Goal: Task Accomplishment & Management: Manage account settings

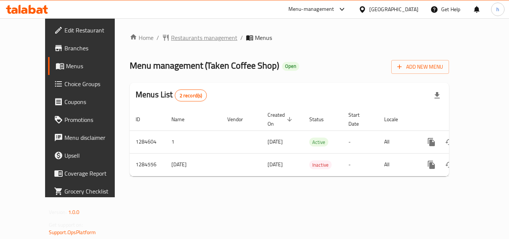
click at [177, 37] on span "Restaurants management" at bounding box center [204, 37] width 66 height 9
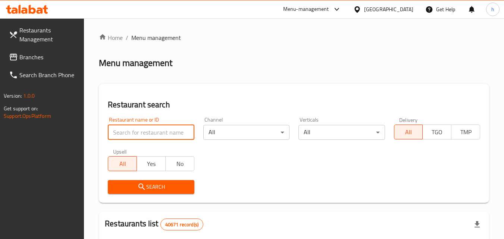
click at [139, 132] on input "search" at bounding box center [151, 132] width 86 height 15
paste input "695710"
type input "695710"
click button "Search" at bounding box center [151, 187] width 86 height 14
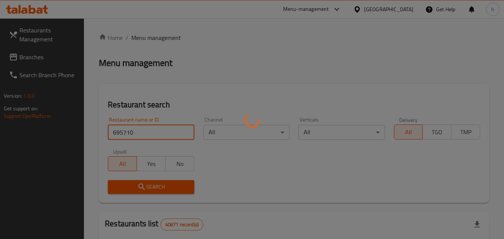
click button "Search" at bounding box center [151, 187] width 86 height 14
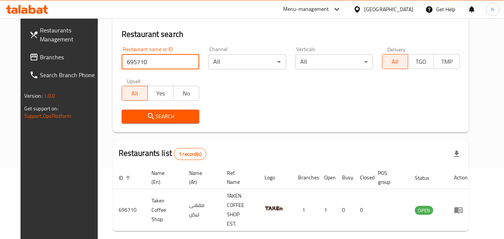
scroll to position [87, 0]
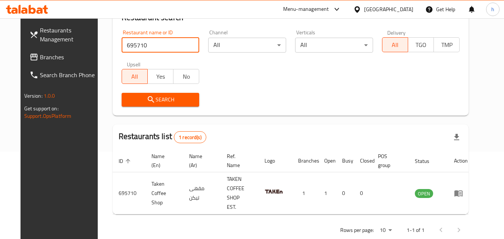
click at [40, 56] on span "Branches" at bounding box center [69, 57] width 59 height 9
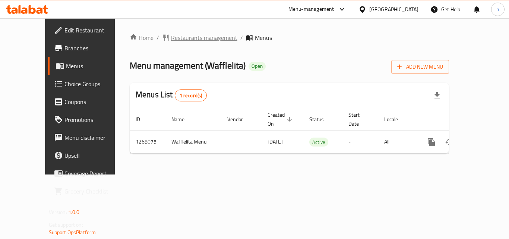
click at [175, 36] on span "Restaurants management" at bounding box center [204, 37] width 66 height 9
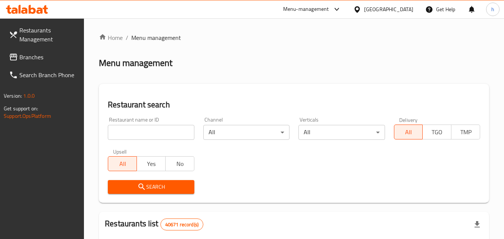
click at [151, 136] on input "search" at bounding box center [151, 132] width 86 height 15
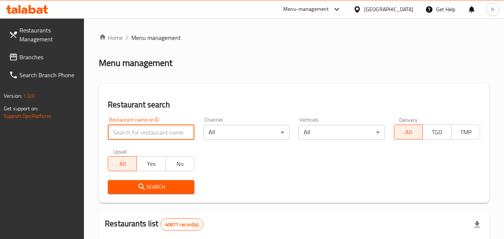
paste input "687940"
type input "687940"
click button "Search" at bounding box center [151, 187] width 86 height 14
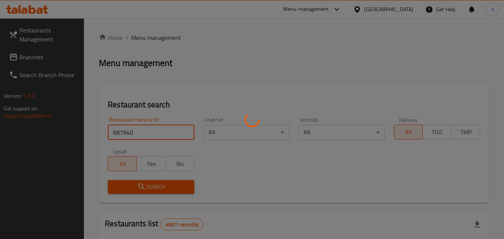
click button "Search" at bounding box center [151, 187] width 86 height 14
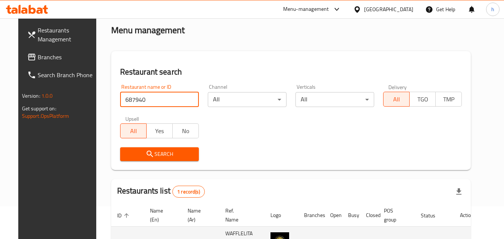
scroll to position [87, 0]
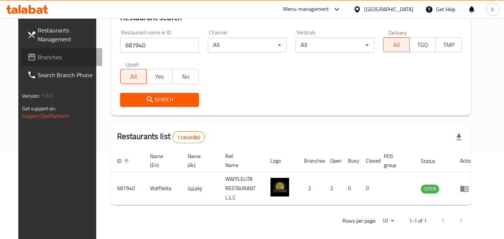
click at [36, 65] on link "Branches" at bounding box center [61, 57] width 81 height 18
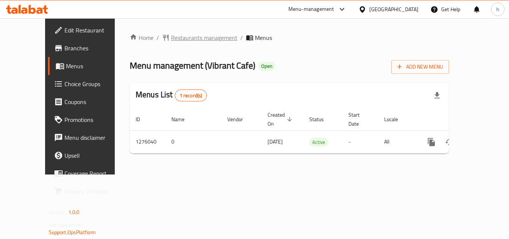
click at [192, 34] on span "Restaurants management" at bounding box center [204, 37] width 66 height 9
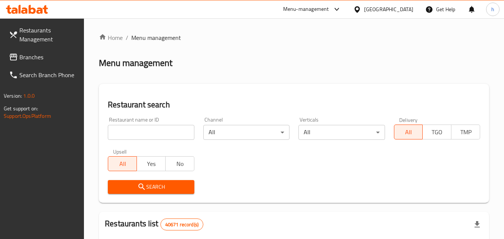
click at [180, 129] on input "search" at bounding box center [151, 132] width 86 height 15
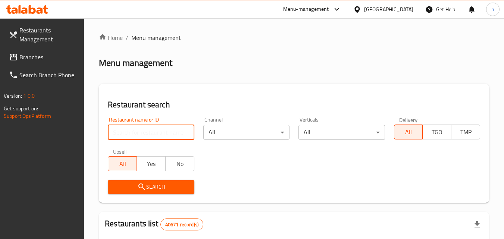
paste input "691771"
type input "691771"
click button "Search" at bounding box center [151, 187] width 86 height 14
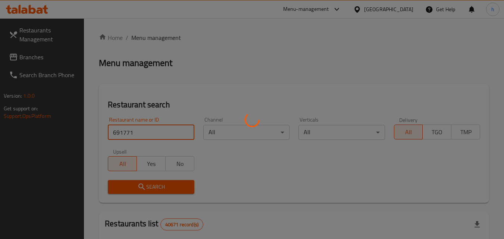
click button "Search" at bounding box center [151, 187] width 86 height 14
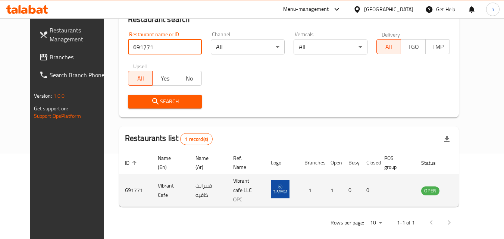
scroll to position [87, 0]
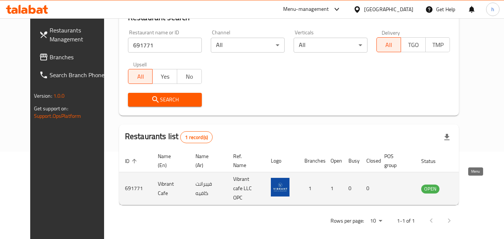
click at [469, 186] on icon "enhanced table" at bounding box center [465, 189] width 8 height 6
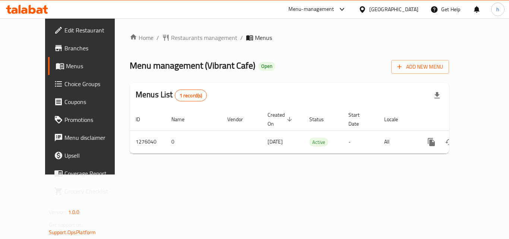
click at [65, 86] on span "Choice Groups" at bounding box center [95, 83] width 60 height 9
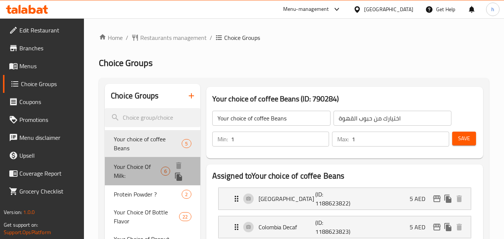
click at [143, 168] on span "Your Choice Of Milk:" at bounding box center [137, 171] width 47 height 18
type input "Your Choice Of Milk:"
type input "اختيارك من الحليب:"
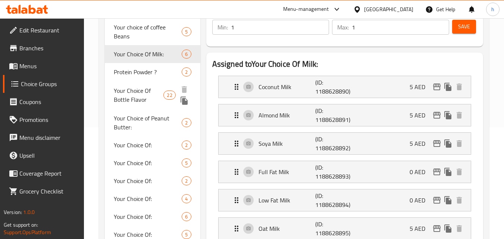
scroll to position [75, 0]
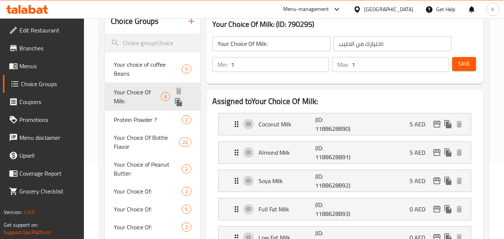
click at [139, 92] on span "Your Choice Of Milk:" at bounding box center [137, 97] width 47 height 18
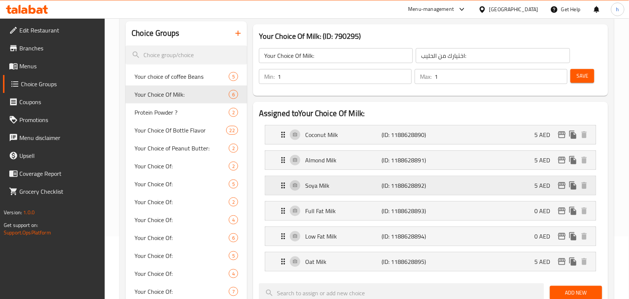
scroll to position [47, 0]
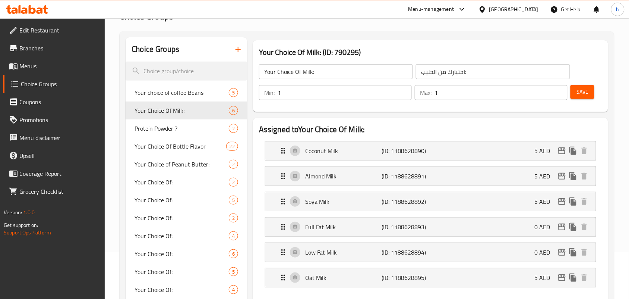
click at [133, 7] on div "Menu-management United Arab Emirates Get Help h" at bounding box center [314, 9] width 629 height 18
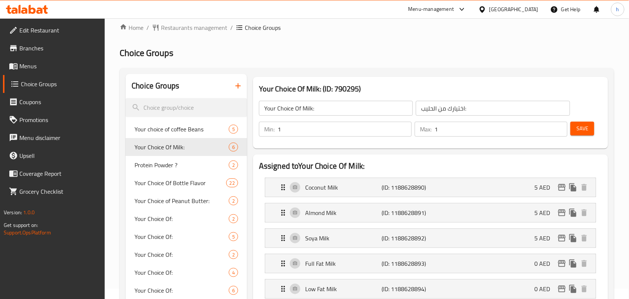
scroll to position [0, 0]
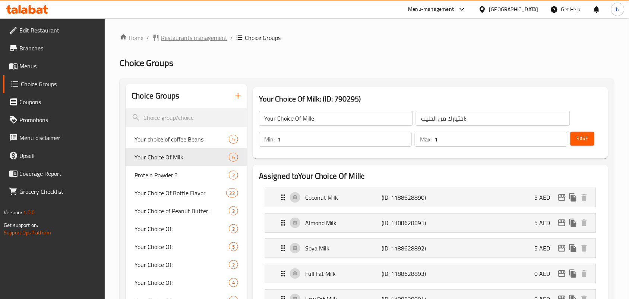
click at [206, 38] on span "Restaurants management" at bounding box center [194, 37] width 66 height 9
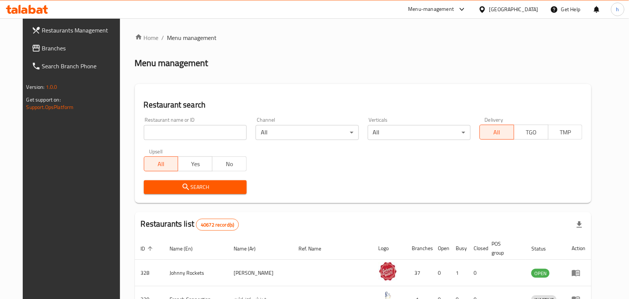
click at [42, 51] on span "Branches" at bounding box center [82, 48] width 80 height 9
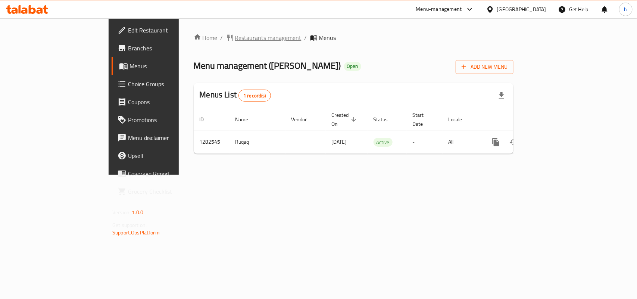
click at [235, 34] on span "Restaurants management" at bounding box center [268, 37] width 66 height 9
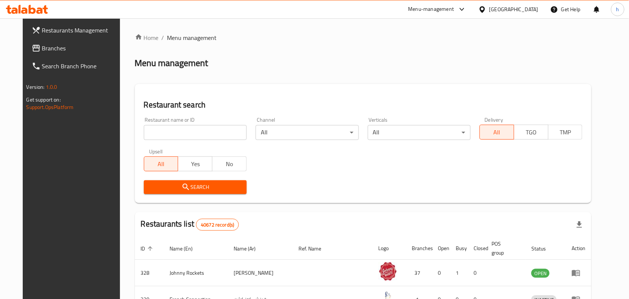
click at [192, 135] on input "search" at bounding box center [195, 132] width 103 height 15
paste input "694870"
type input "694870"
click button "Search" at bounding box center [195, 187] width 103 height 14
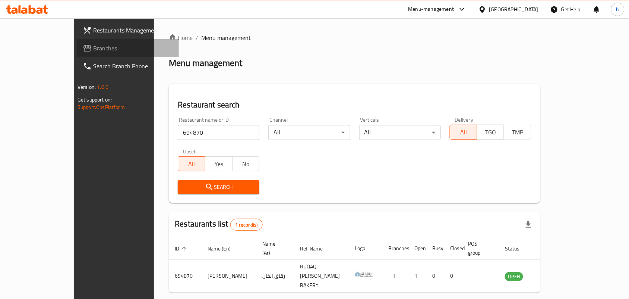
click at [93, 51] on span "Branches" at bounding box center [133, 48] width 80 height 9
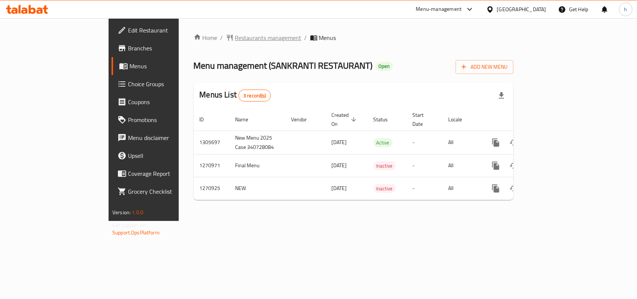
click at [235, 34] on span "Restaurants management" at bounding box center [268, 37] width 66 height 9
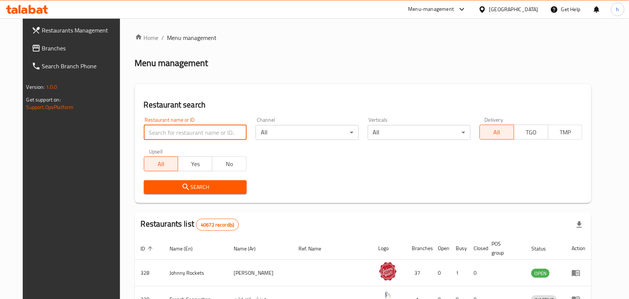
click at [191, 129] on input "search" at bounding box center [195, 132] width 103 height 15
paste input "689190"
type input "689190"
click button "Search" at bounding box center [195, 187] width 103 height 14
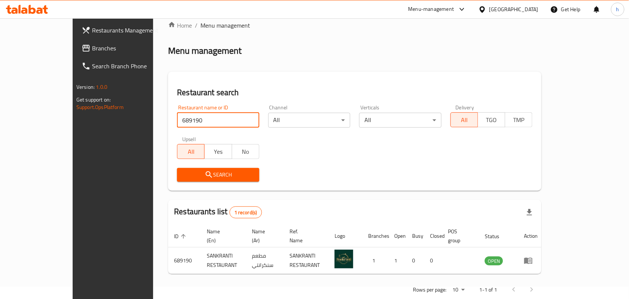
scroll to position [19, 0]
